Goal: Task Accomplishment & Management: Use online tool/utility

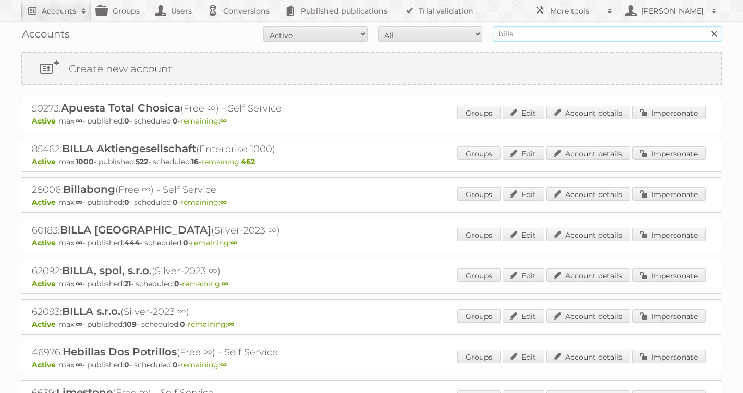
drag, startPoint x: 487, startPoint y: 36, endPoint x: 388, endPoint y: 33, distance: 99.1
click at [388, 33] on form "All Active Expired Pending All Paid Trials Self service billa Search" at bounding box center [371, 34] width 701 height 16
type input "disney"
click at [706, 26] on input "Search" at bounding box center [714, 34] width 16 height 16
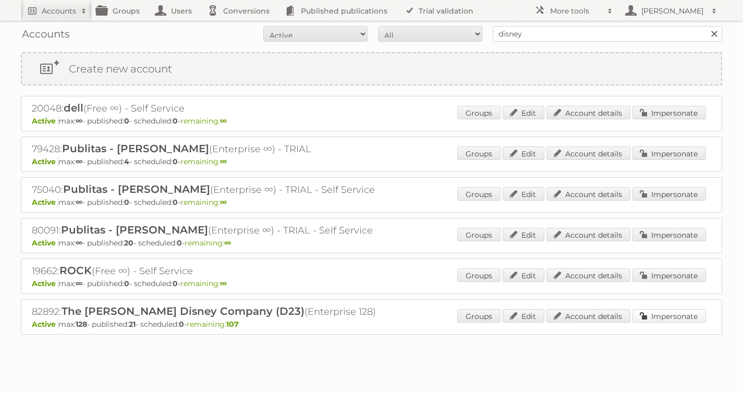
click at [657, 315] on link "Impersonate" at bounding box center [668, 316] width 73 height 14
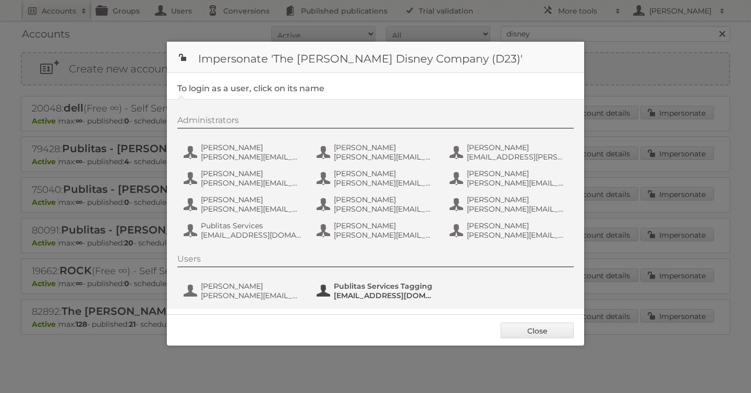
click at [377, 289] on span "Publitas Services Tagging" at bounding box center [384, 285] width 101 height 9
